Goal: Understand process/instructions: Learn how to perform a task or action

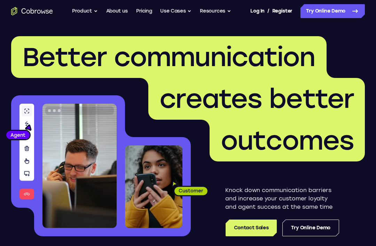
click at [329, 15] on link "Try Online Demo" at bounding box center [332, 11] width 64 height 14
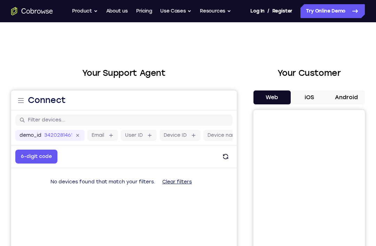
click at [353, 93] on button "Android" at bounding box center [346, 97] width 37 height 14
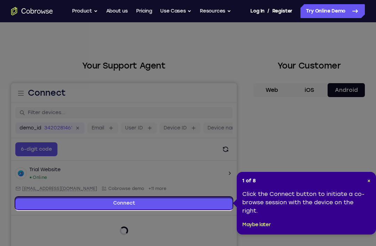
scroll to position [8, 0]
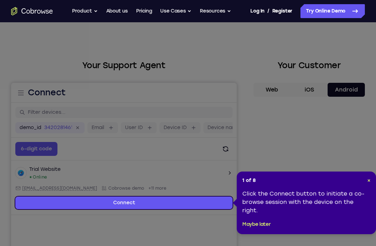
click at [369, 180] on span "×" at bounding box center [368, 181] width 3 height 6
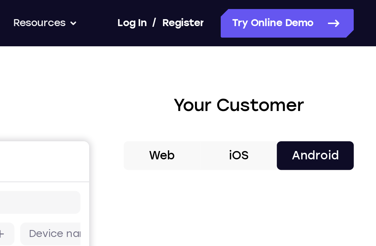
scroll to position [0, 0]
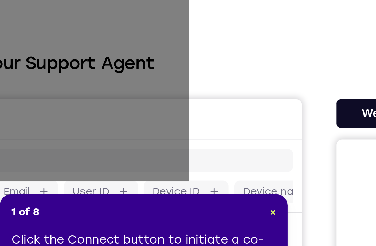
click at [134, 136] on div "1 of 8 × Click the Connect button to initiate a co-browse session with the devi…" at bounding box center [159, 167] width 139 height 63
click at [221, 142] on span "×" at bounding box center [222, 145] width 3 height 6
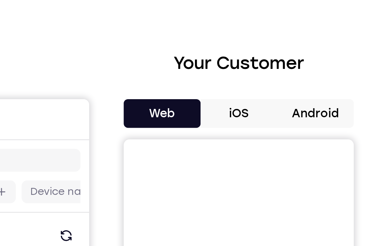
click at [328, 90] on button "Android" at bounding box center [346, 97] width 37 height 14
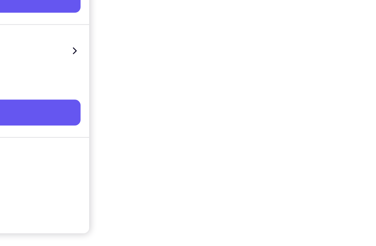
scroll to position [97, 0]
